Goal: Task Accomplishment & Management: Manage account settings

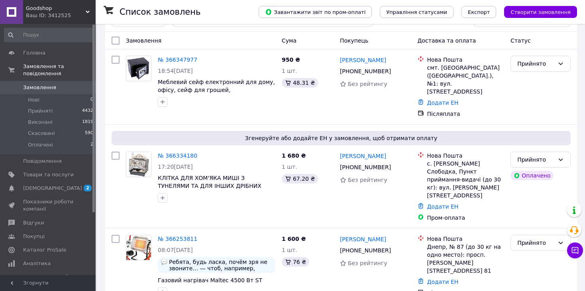
scroll to position [22, 0]
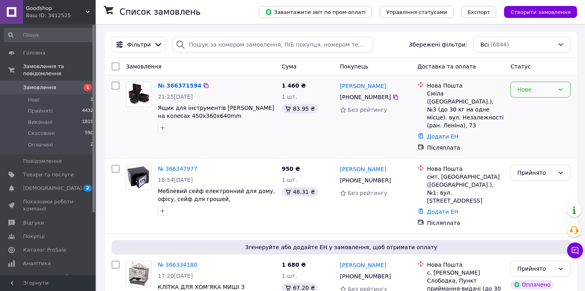
click at [531, 92] on div "Нове" at bounding box center [535, 89] width 37 height 9
click at [529, 107] on li "Прийнято" at bounding box center [540, 107] width 59 height 14
click at [30, 96] on span "Нові" at bounding box center [34, 99] width 12 height 7
